Goal: Contribute content: Add original content to the website for others to see

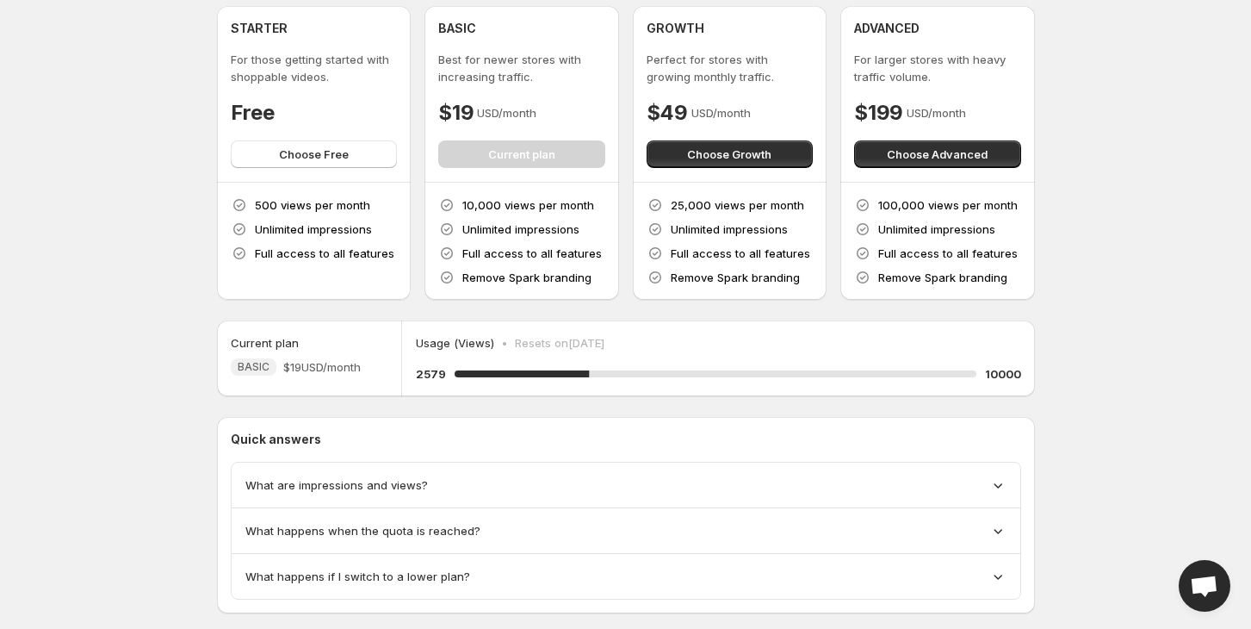
scroll to position [96, 0]
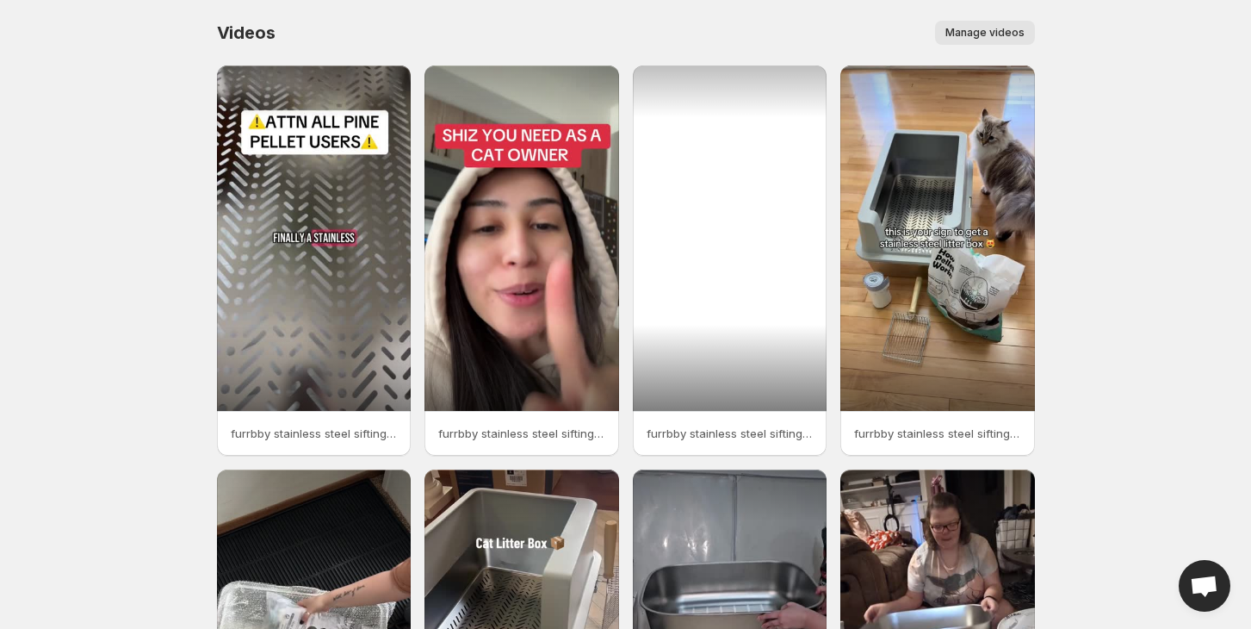
click at [772, 390] on div at bounding box center [730, 237] width 195 height 345
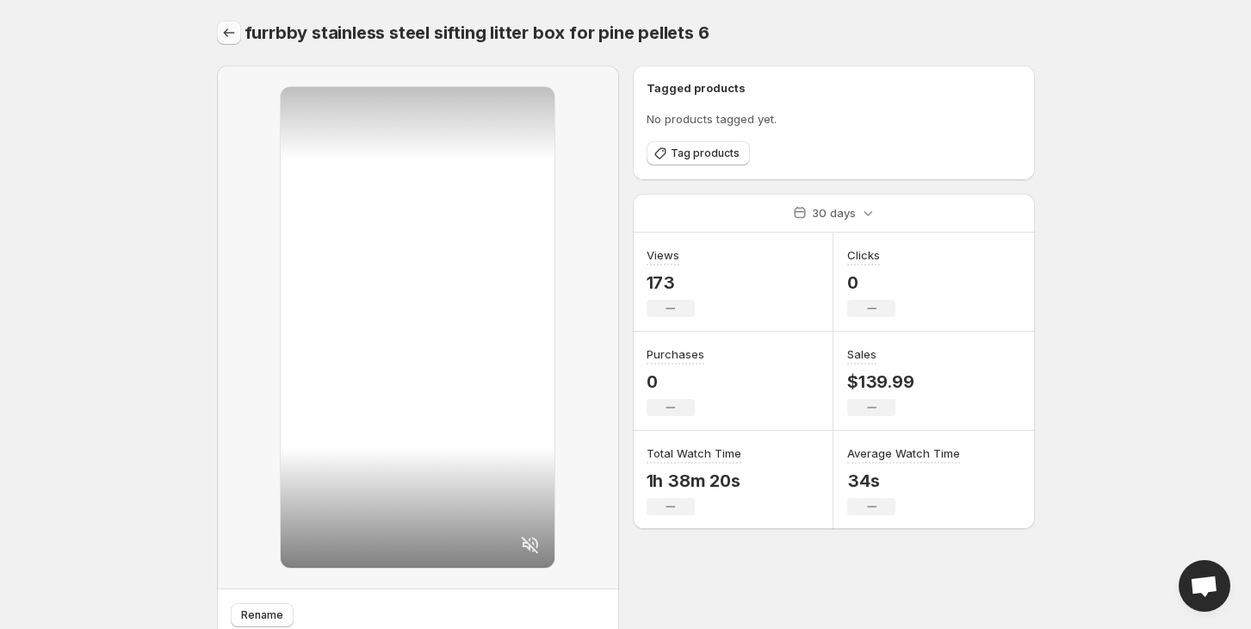
click at [220, 29] on icon "Settings" at bounding box center [228, 32] width 17 height 17
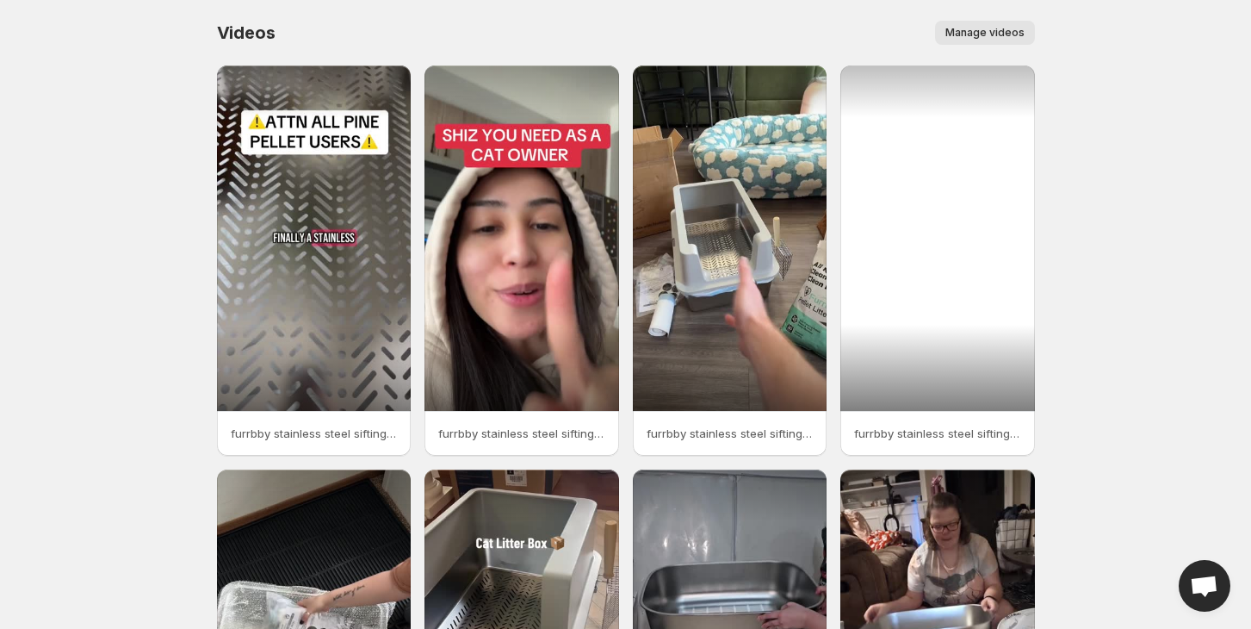
click at [971, 339] on div at bounding box center [937, 237] width 195 height 345
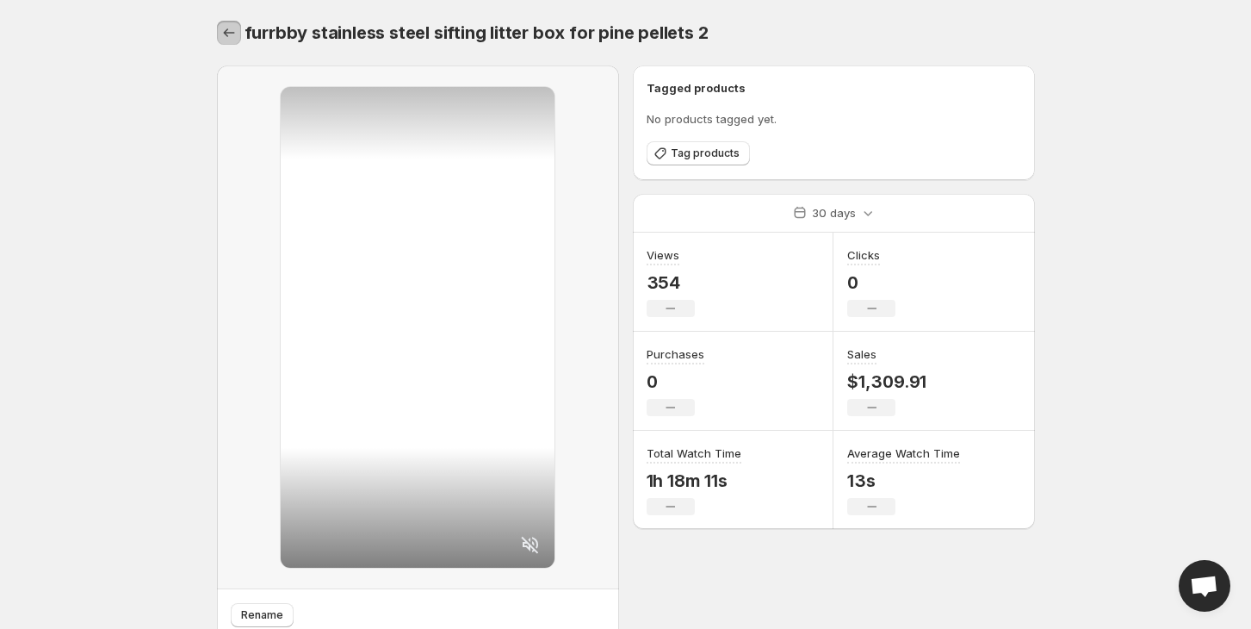
click at [234, 26] on icon "Settings" at bounding box center [228, 32] width 17 height 17
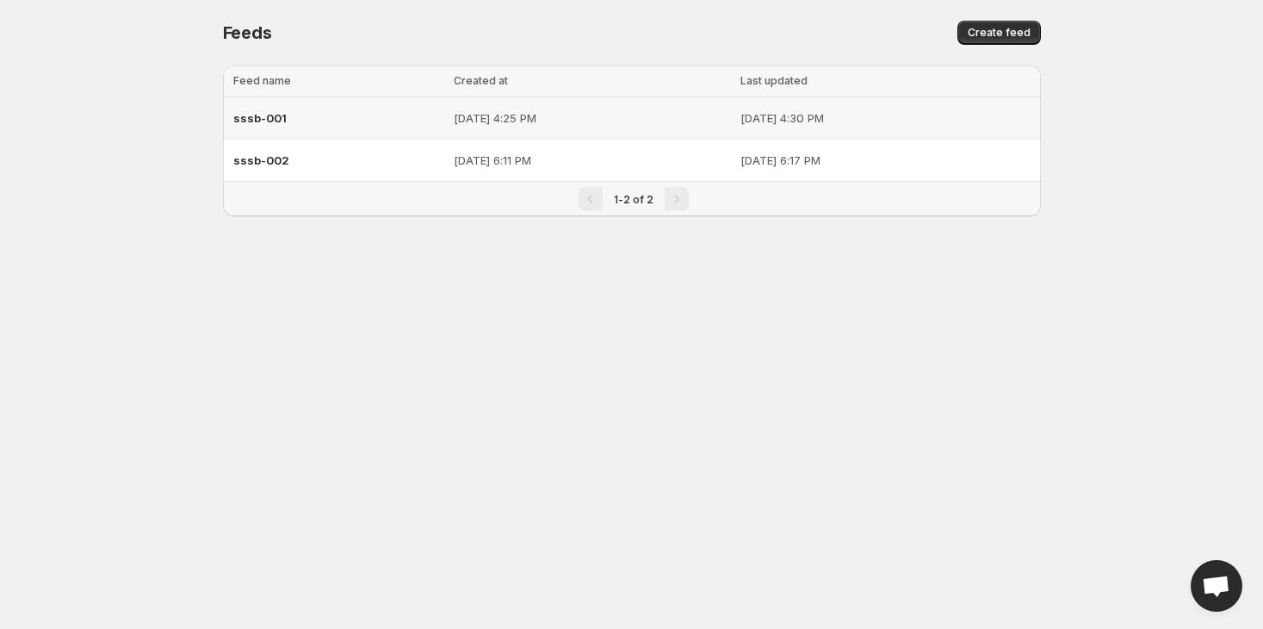
click at [270, 114] on span "sssb-001" at bounding box center [259, 118] width 53 height 14
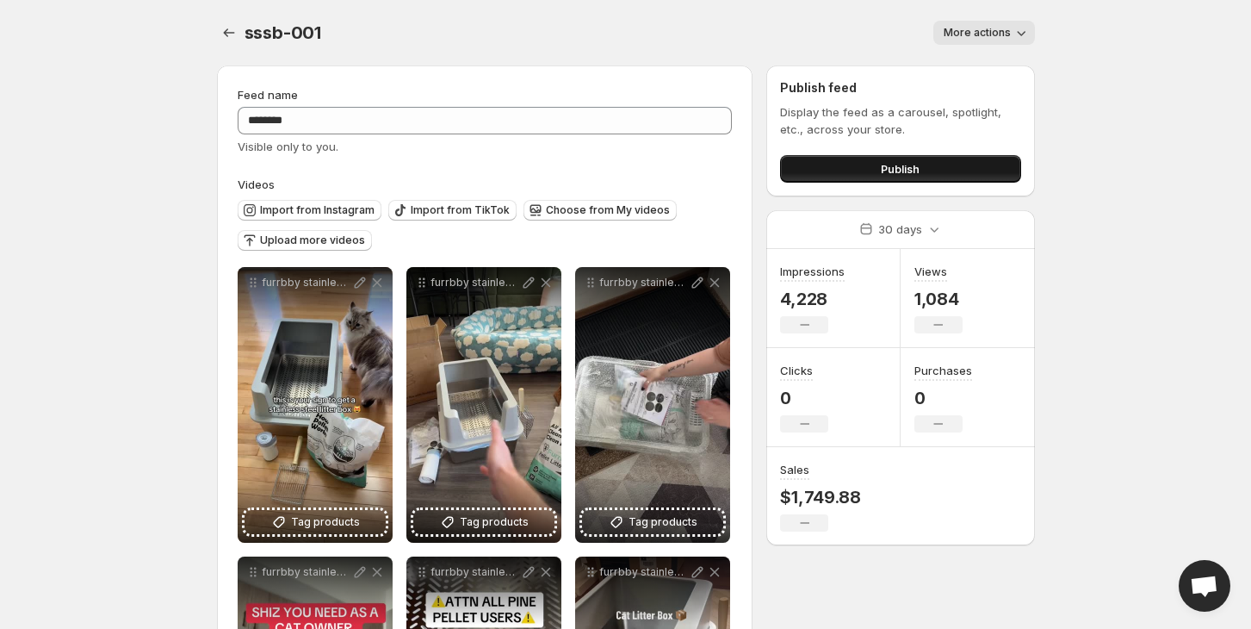
click at [929, 164] on button "Publish" at bounding box center [900, 169] width 240 height 28
